Goal: Transaction & Acquisition: Purchase product/service

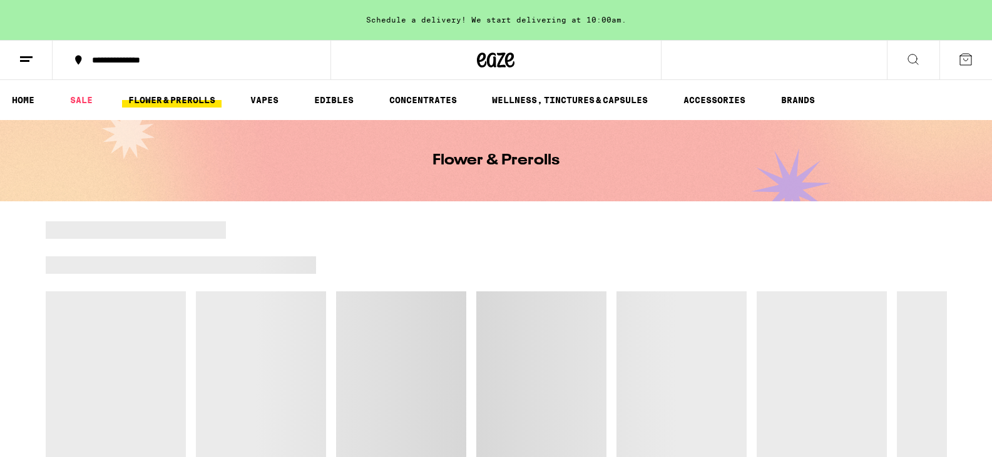
click at [19, 100] on link "HOME" at bounding box center [23, 100] width 35 height 15
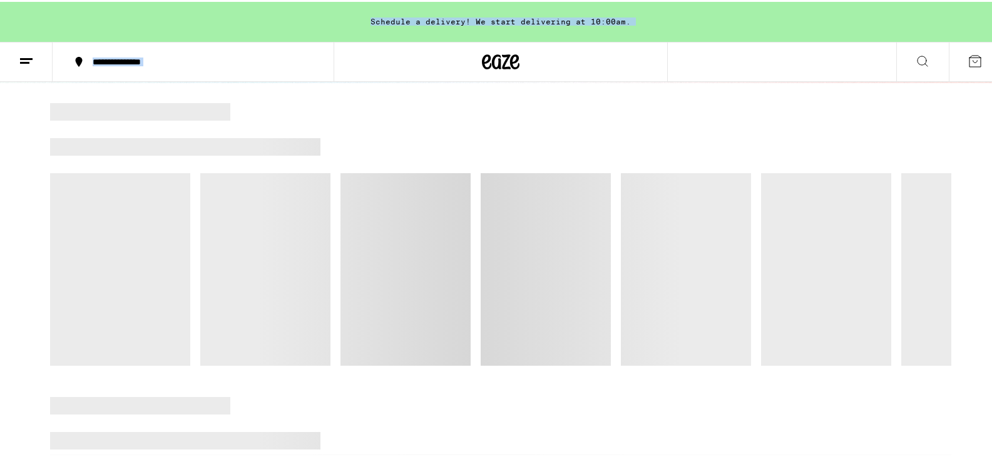
scroll to position [125, 0]
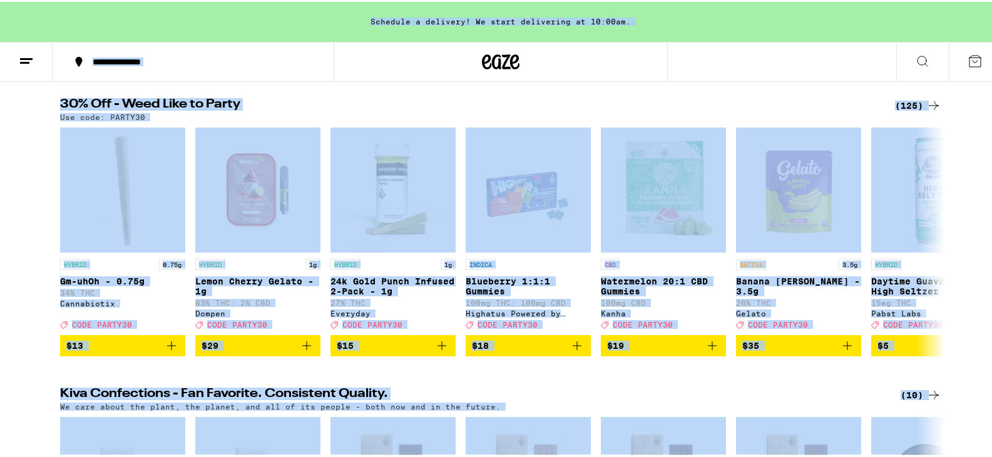
click at [15, 258] on div "30% Off - Weed Like to Party (125) Use code: PARTY30 HYBRID 0.75g Gm-uhOh - 0.7…" at bounding box center [500, 225] width 1001 height 258
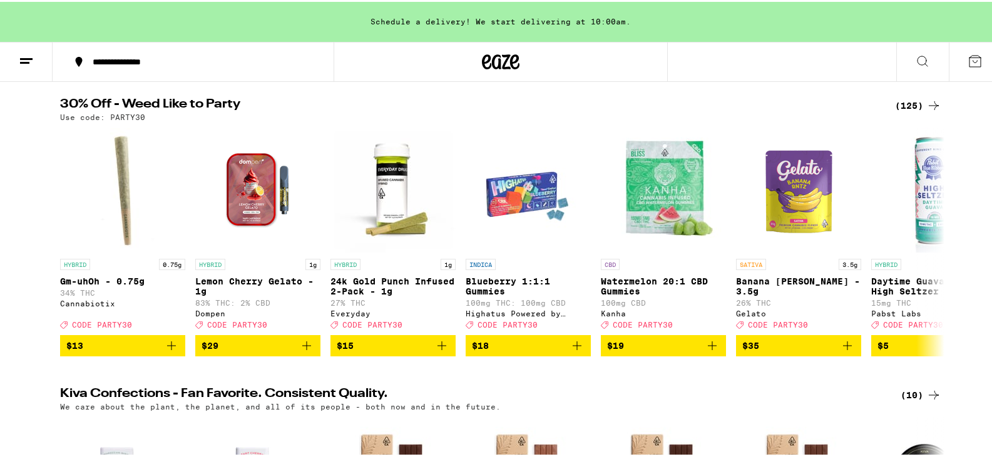
scroll to position [0, 0]
click at [935, 113] on div "Use code: PARTY30" at bounding box center [500, 115] width 881 height 8
click at [915, 105] on div "(125)" at bounding box center [918, 103] width 46 height 15
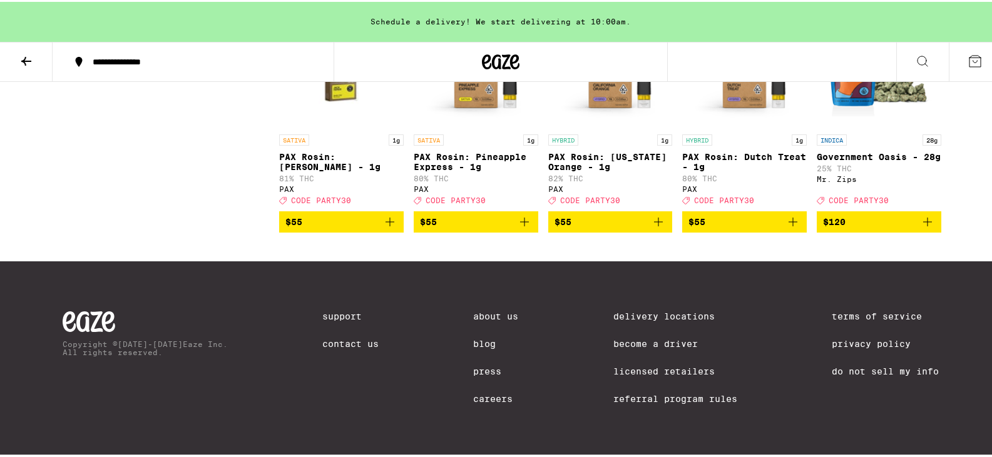
scroll to position [6175, 0]
